Goal: Task Accomplishment & Management: Manage account settings

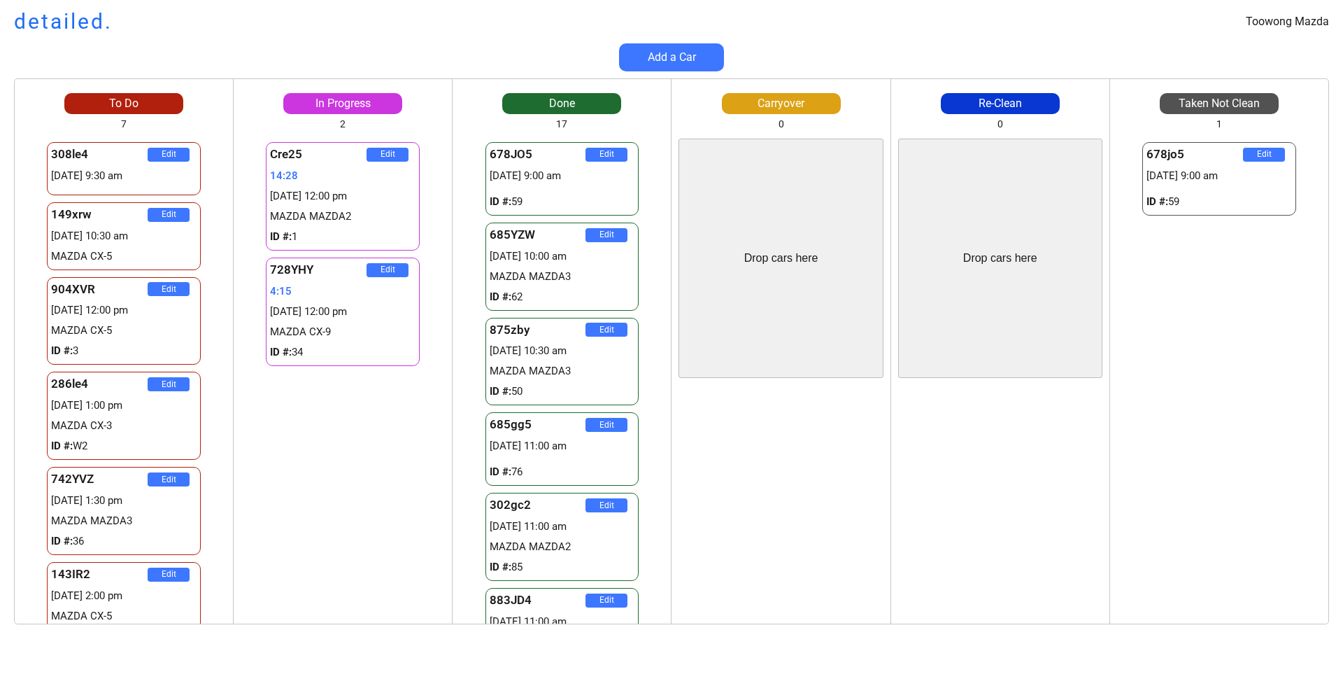
scroll to position [2, 0]
click at [399, 441] on div "286le4 Edit 20:17 [DATE] 1:00 pm MAZDA CX-3 ID #: W2 759wkg Edit 2:45 [DATE] 2:…" at bounding box center [343, 381] width 218 height 485
